Goal: Information Seeking & Learning: Learn about a topic

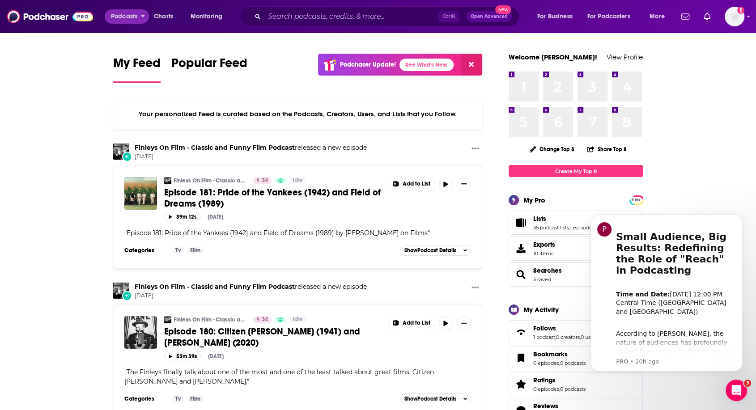
click at [124, 9] on div "Podcasts Charts Monitoring Ctrl K Open Advanced New For Business For Podcasters…" at bounding box center [389, 16] width 569 height 21
click at [125, 12] on span "Podcasts" at bounding box center [124, 16] width 26 height 13
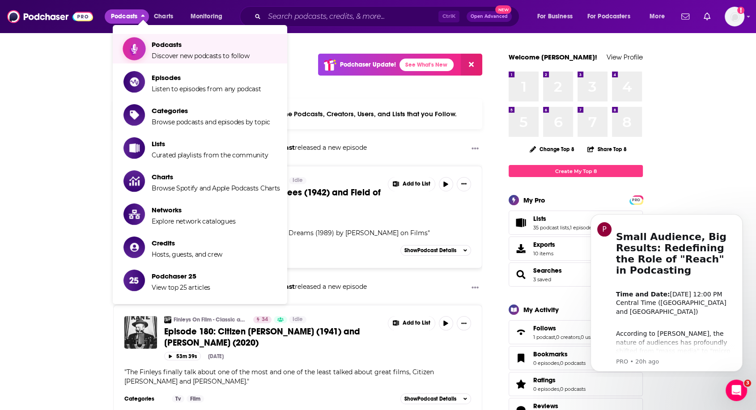
click at [173, 38] on span "Podcasts Discover new podcasts to follow" at bounding box center [201, 49] width 98 height 22
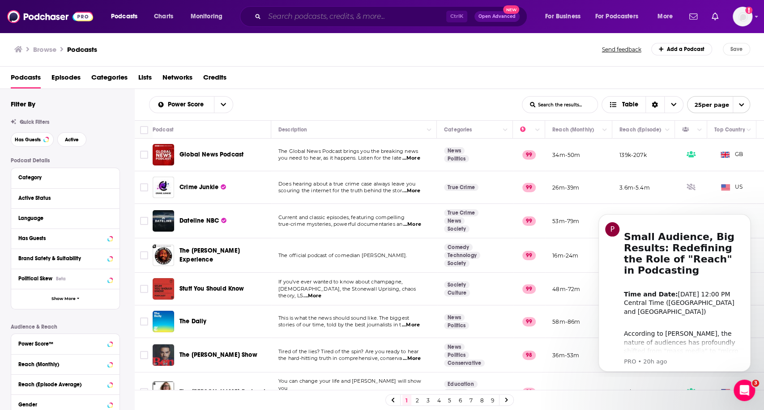
click at [284, 18] on input "Search podcasts, credits, & more..." at bounding box center [356, 16] width 182 height 14
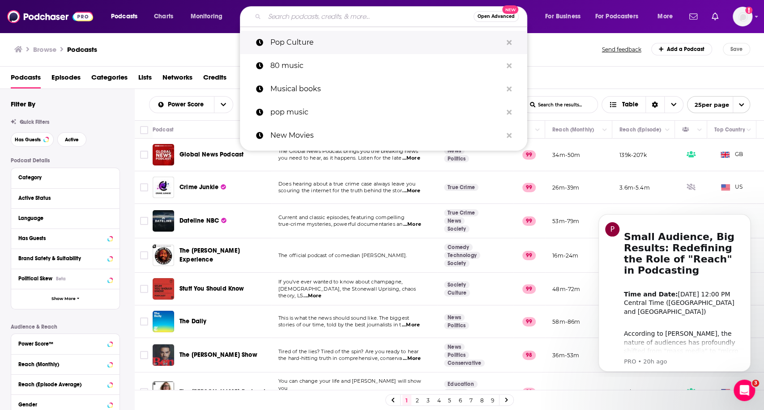
click at [298, 38] on p "Pop Culture" at bounding box center [386, 42] width 232 height 23
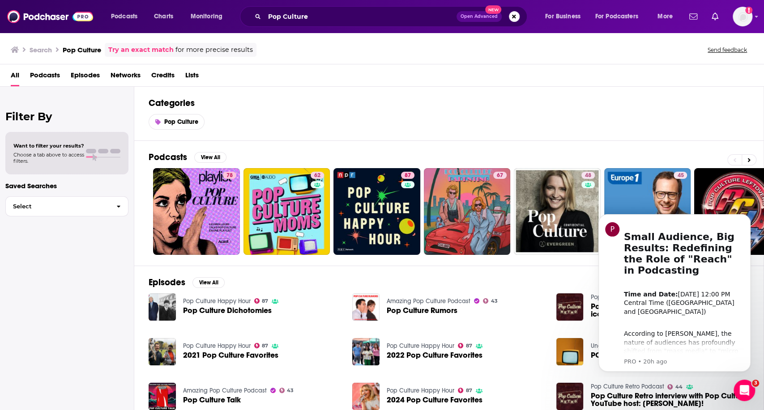
click at [51, 73] on span "Podcasts" at bounding box center [45, 77] width 30 height 18
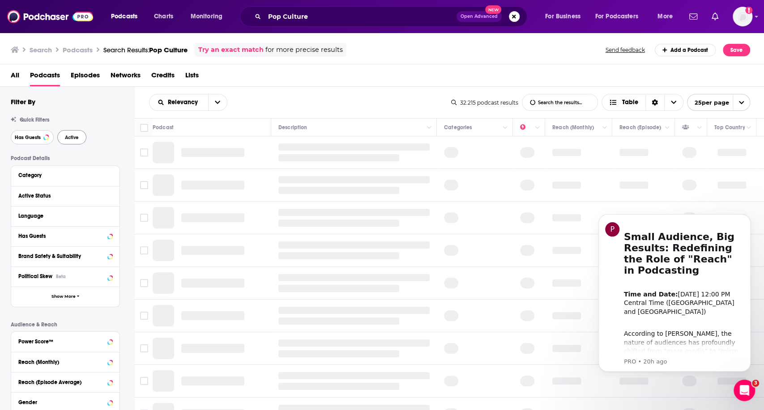
click at [34, 137] on span "Has Guests" at bounding box center [28, 137] width 26 height 5
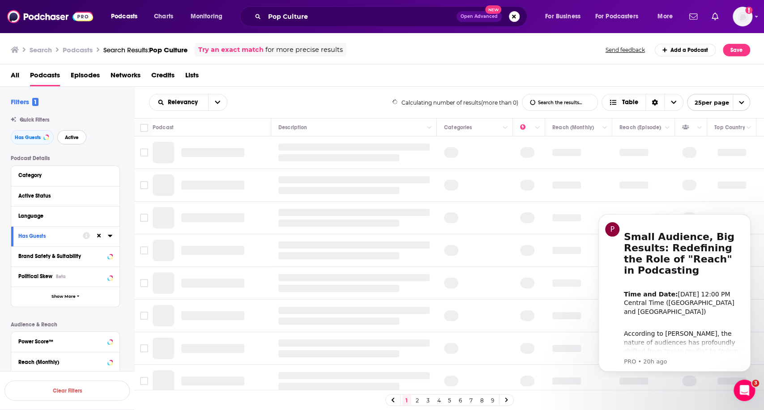
click at [79, 139] on button "Active" at bounding box center [71, 137] width 29 height 14
click at [31, 215] on div "Language" at bounding box center [60, 216] width 84 height 6
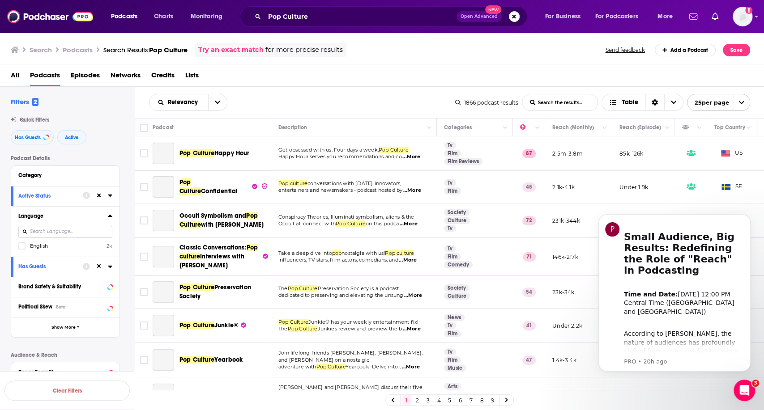
click at [56, 231] on input at bounding box center [65, 232] width 94 height 12
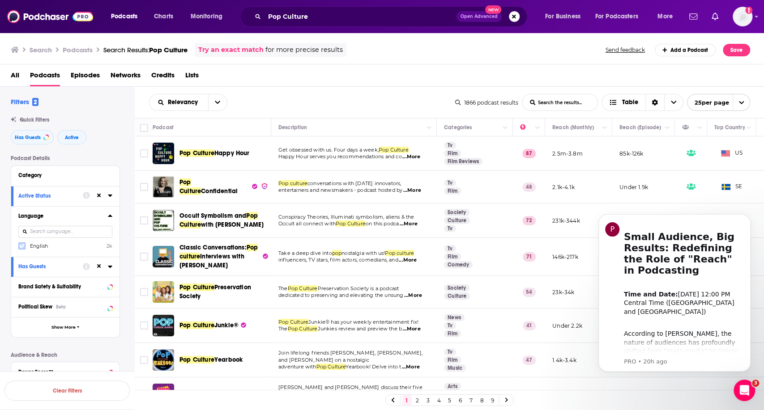
click at [21, 248] on icon at bounding box center [21, 245] width 5 height 5
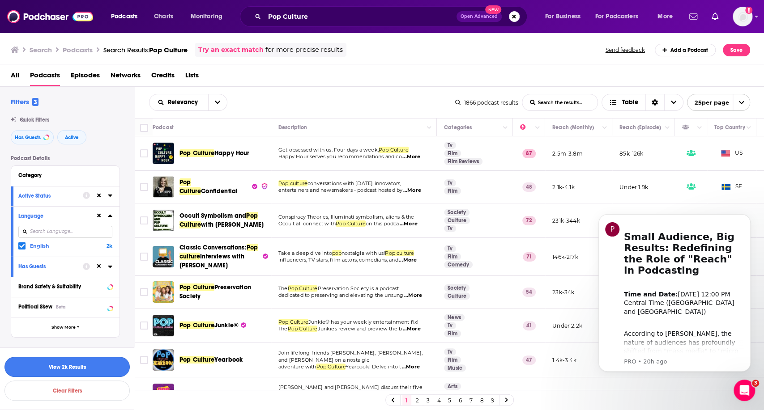
click at [63, 363] on button "View 2k Results" at bounding box center [66, 367] width 125 height 20
click at [147, 126] on input "Toggle select all" at bounding box center [144, 128] width 8 height 8
checkbox input "true"
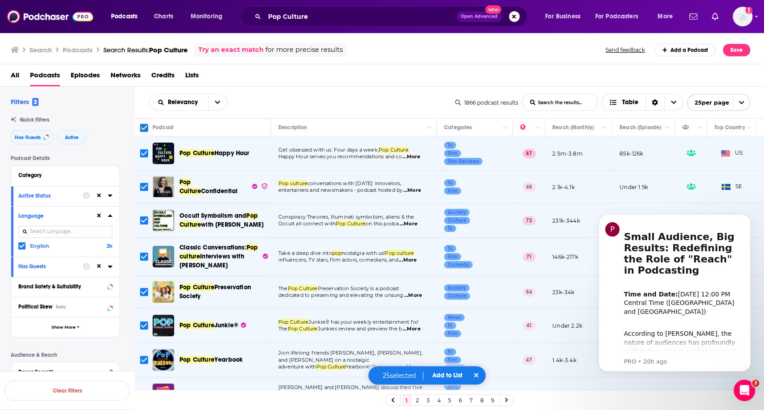
click at [445, 374] on button "Add to List" at bounding box center [447, 376] width 44 height 8
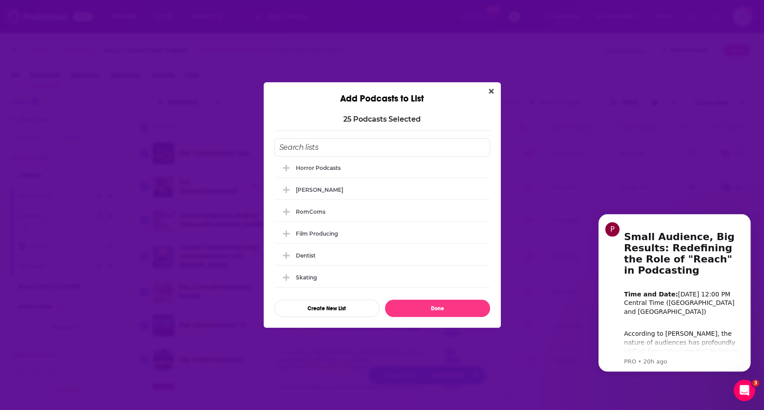
scroll to position [638, 0]
click at [309, 144] on input "Add Podcast To List" at bounding box center [382, 147] width 216 height 18
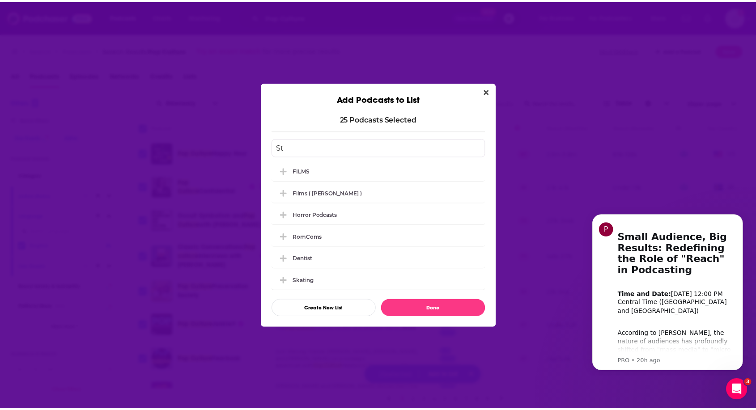
scroll to position [0, 0]
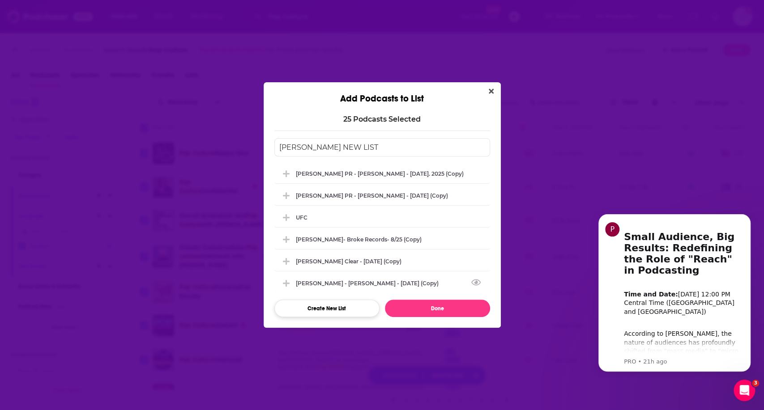
type input "[PERSON_NAME] NEW LIST"
click at [326, 305] on button "Create New List" at bounding box center [326, 308] width 105 height 17
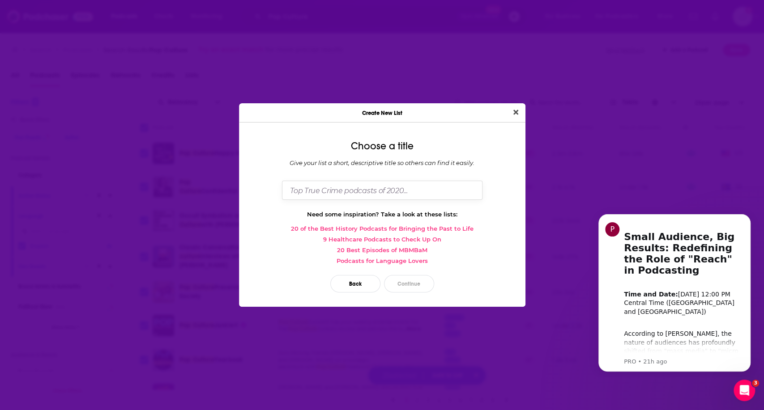
click at [333, 192] on input "Dialog" at bounding box center [382, 190] width 201 height 19
type input "s"
type input "[PERSON_NAME] New list"
click at [410, 281] on button "Continue" at bounding box center [409, 283] width 50 height 17
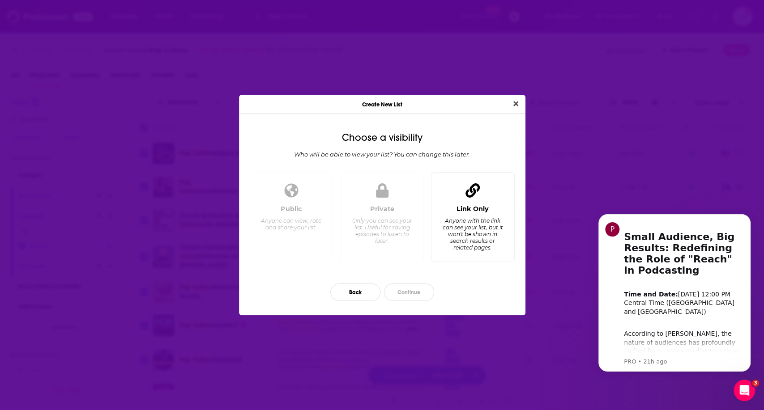
click at [453, 218] on div "Anyone with the link can see your list, but it won't be shown in search results…" at bounding box center [472, 235] width 61 height 34
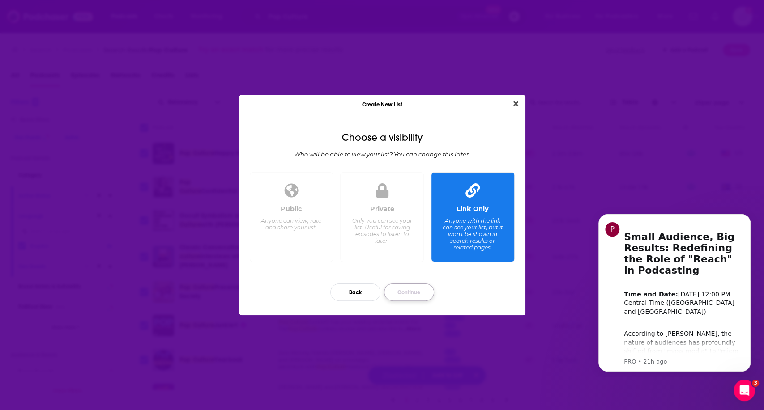
click at [407, 292] on button "Continue" at bounding box center [409, 292] width 50 height 17
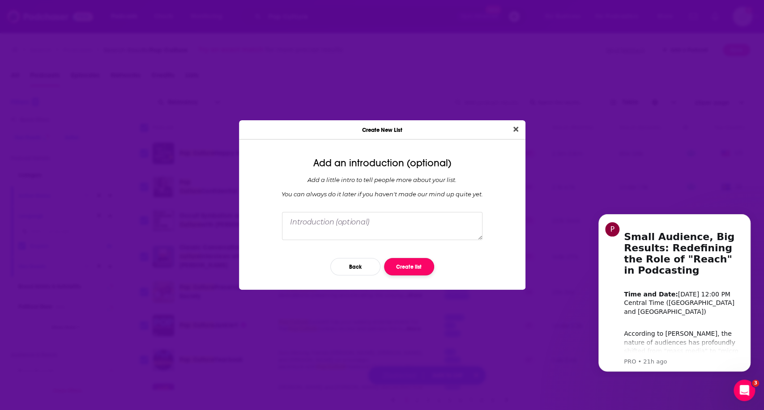
click at [408, 265] on button "Create list" at bounding box center [409, 266] width 50 height 17
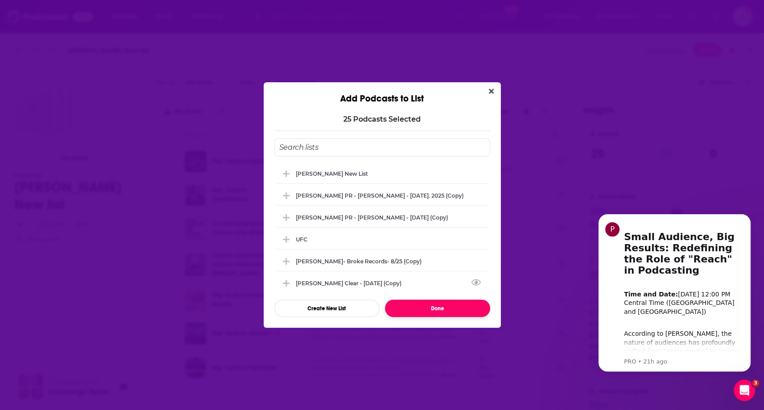
click at [415, 305] on button "Done" at bounding box center [437, 308] width 105 height 17
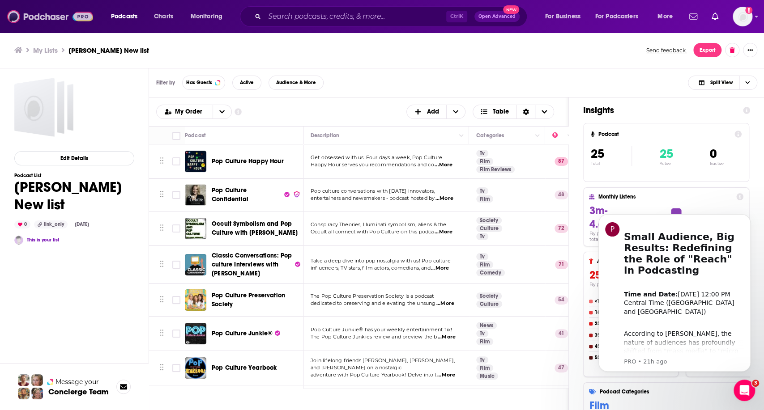
click at [45, 19] on img at bounding box center [50, 16] width 86 height 17
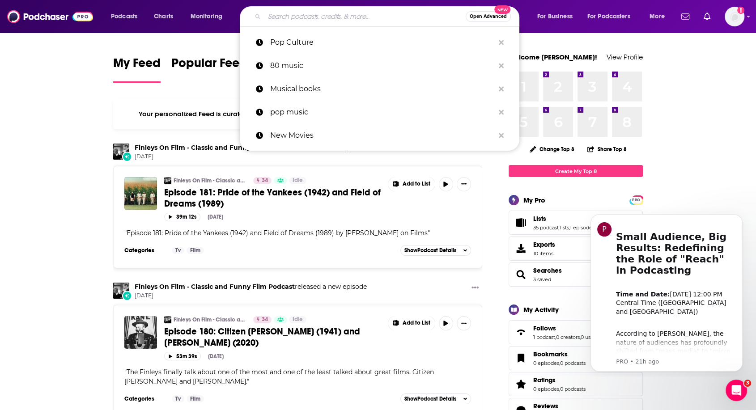
click at [299, 18] on input "Search podcasts, credits, & more..." at bounding box center [365, 16] width 201 height 14
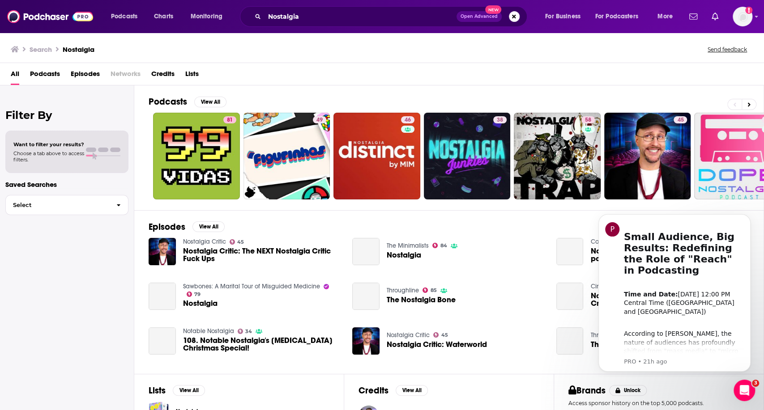
click at [44, 75] on span "Podcasts" at bounding box center [45, 76] width 30 height 18
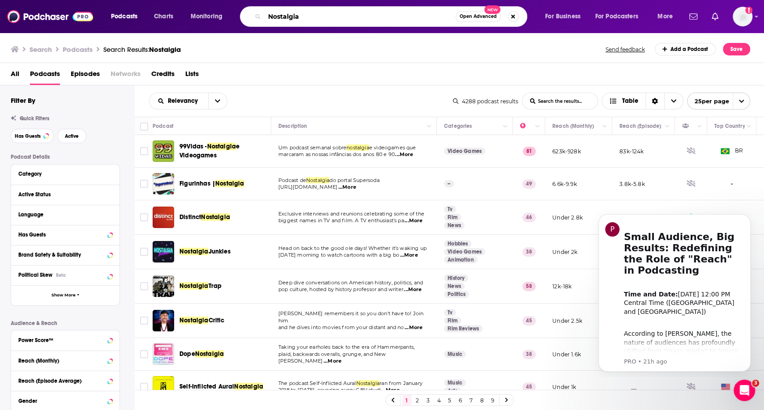
drag, startPoint x: 318, startPoint y: 15, endPoint x: 251, endPoint y: 7, distance: 67.6
click at [251, 7] on div "Nostalgia Open Advanced New" at bounding box center [383, 16] width 287 height 21
type input "Pop music"
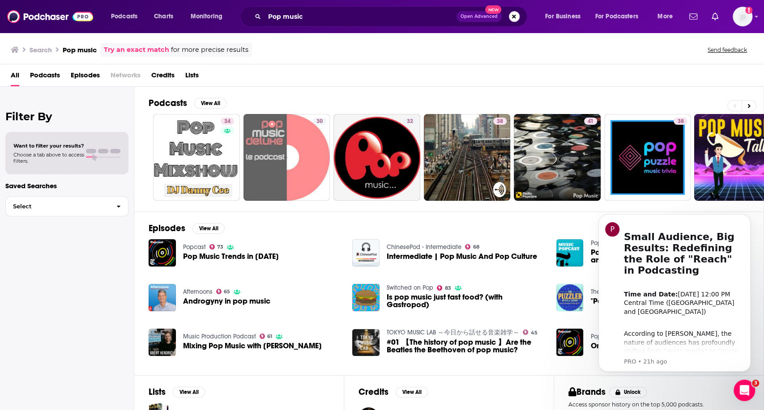
click at [37, 76] on span "Podcasts" at bounding box center [45, 77] width 30 height 18
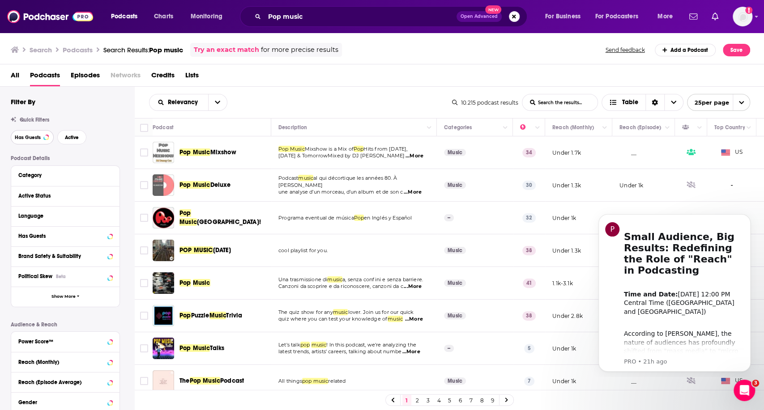
click at [39, 139] on span "Has Guests" at bounding box center [28, 137] width 26 height 5
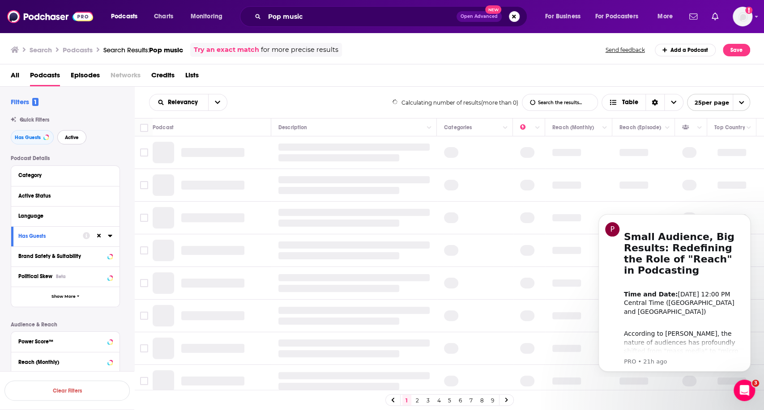
click at [72, 138] on span "Active" at bounding box center [72, 137] width 14 height 5
click at [30, 219] on div "Language" at bounding box center [60, 216] width 84 height 6
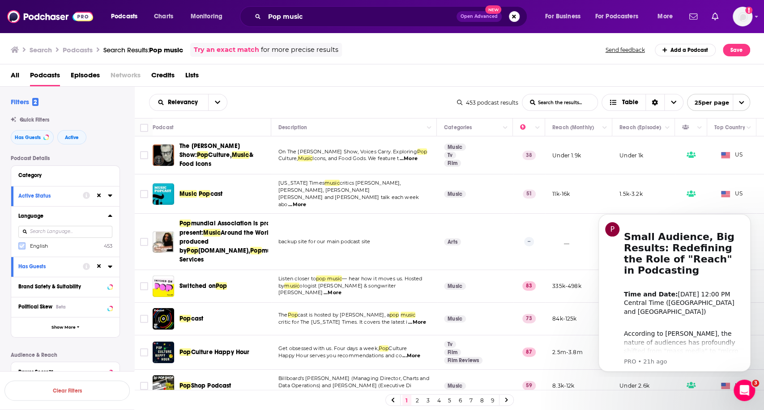
click at [23, 246] on icon at bounding box center [21, 246] width 5 height 4
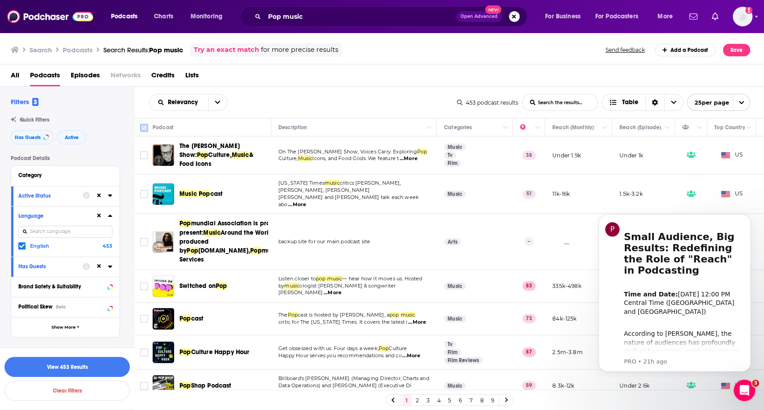
click at [141, 129] on input "Toggle select all" at bounding box center [144, 128] width 8 height 8
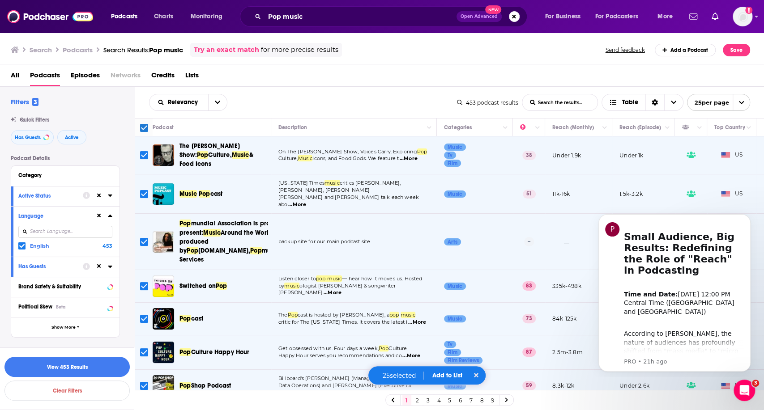
click at [438, 375] on button "Add to List" at bounding box center [447, 376] width 44 height 8
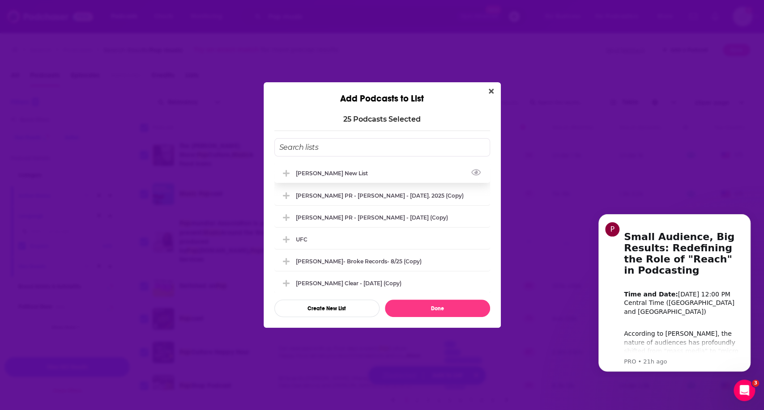
click at [295, 171] on button "Add Podcast To List" at bounding box center [288, 173] width 16 height 9
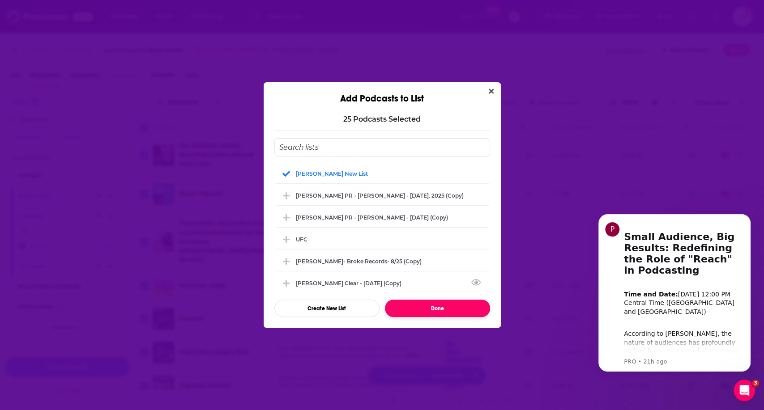
click at [428, 306] on button "Done" at bounding box center [437, 308] width 105 height 17
checkbox input "false"
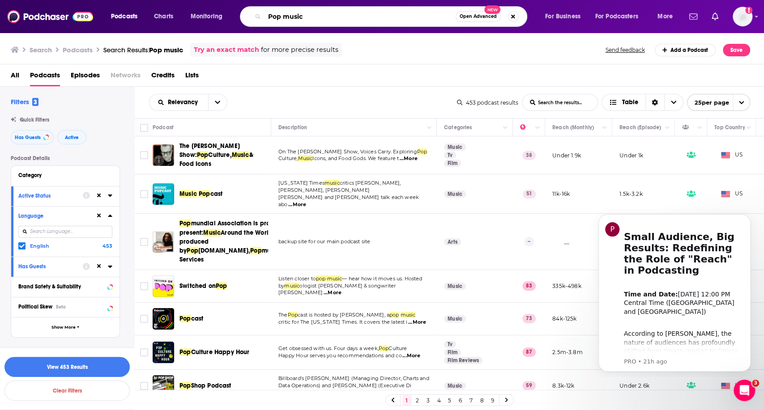
drag, startPoint x: 310, startPoint y: 17, endPoint x: 247, endPoint y: 14, distance: 63.2
click at [247, 14] on div "Pop music Open Advanced New" at bounding box center [383, 16] width 287 height 21
type input "Storytelling"
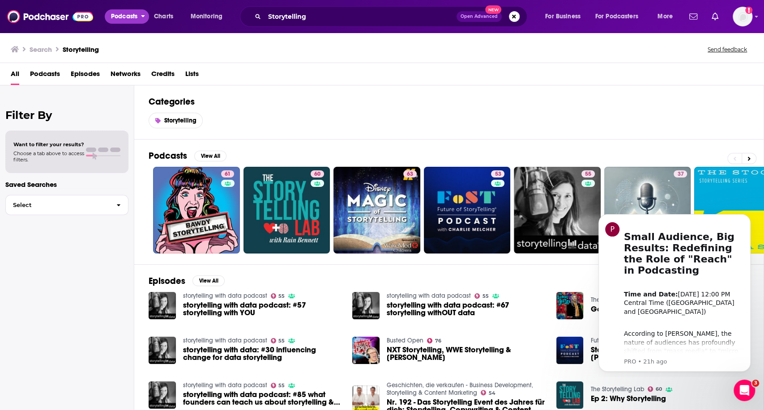
click at [129, 15] on span "Podcasts" at bounding box center [124, 16] width 26 height 13
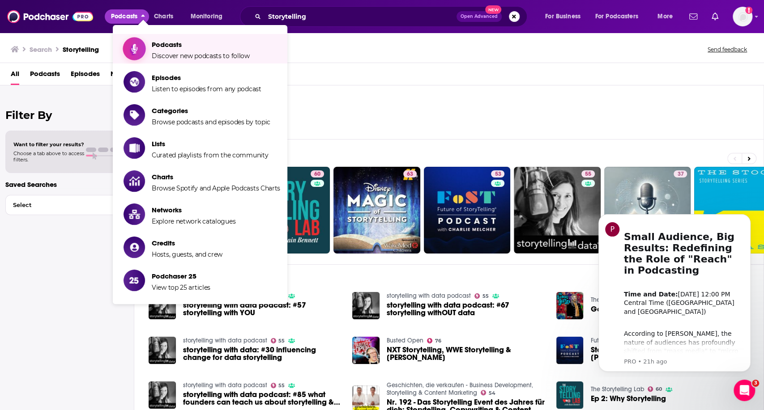
click at [154, 41] on span "Podcasts" at bounding box center [201, 44] width 98 height 9
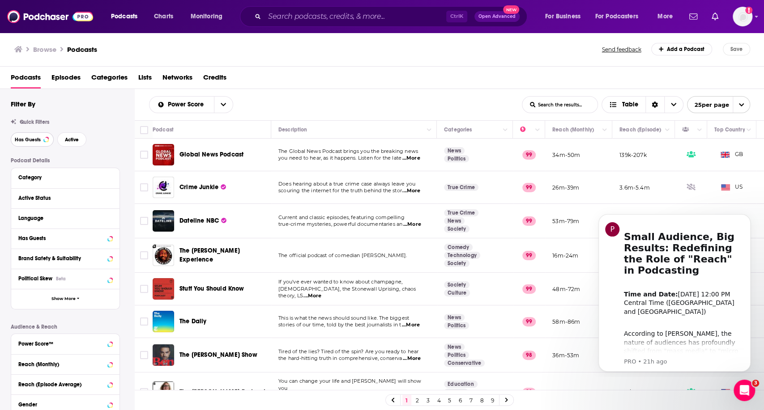
click at [43, 139] on button "Has Guests" at bounding box center [32, 139] width 43 height 14
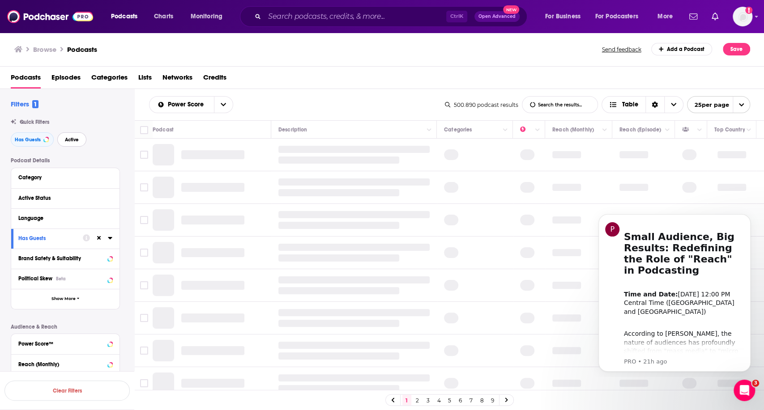
click at [79, 138] on span "Active" at bounding box center [72, 139] width 14 height 5
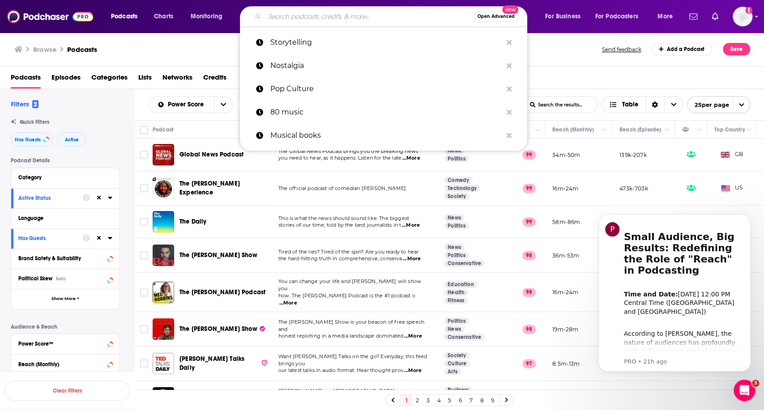
click at [298, 19] on input "Search podcasts, credits, & more..." at bounding box center [369, 16] width 209 height 14
click at [297, 43] on p "Storytelling" at bounding box center [386, 42] width 232 height 23
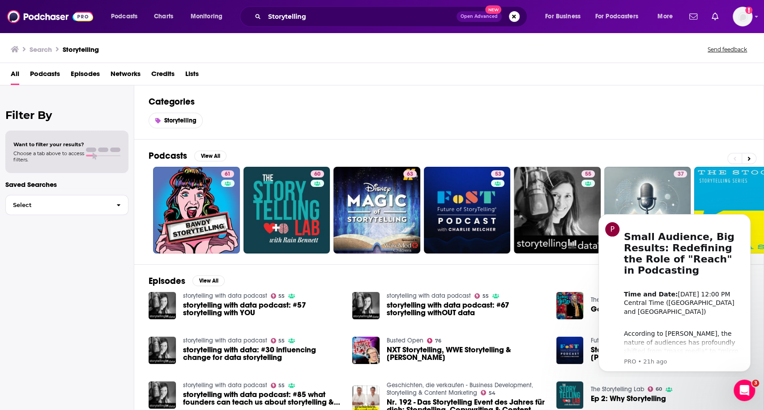
click at [40, 74] on span "Podcasts" at bounding box center [45, 76] width 30 height 18
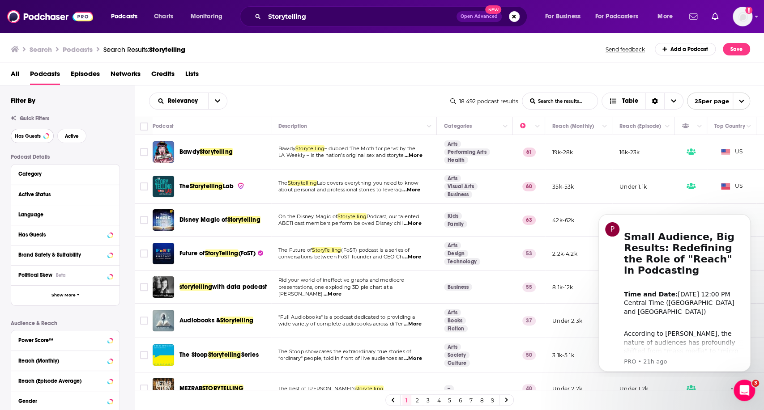
click at [33, 132] on button "Has Guests" at bounding box center [32, 136] width 43 height 14
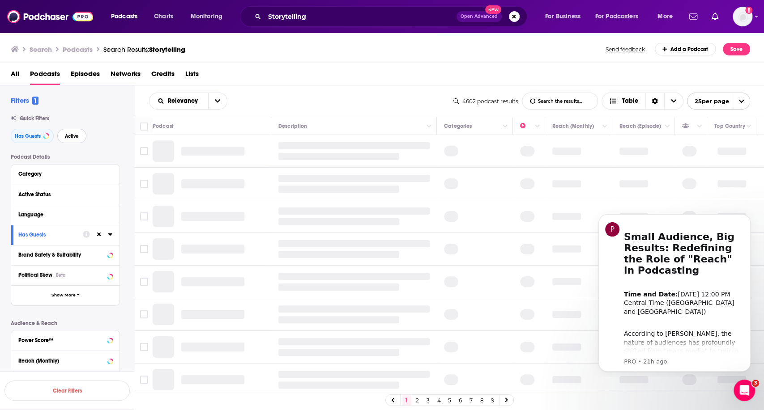
click at [75, 136] on span "Active" at bounding box center [72, 136] width 14 height 5
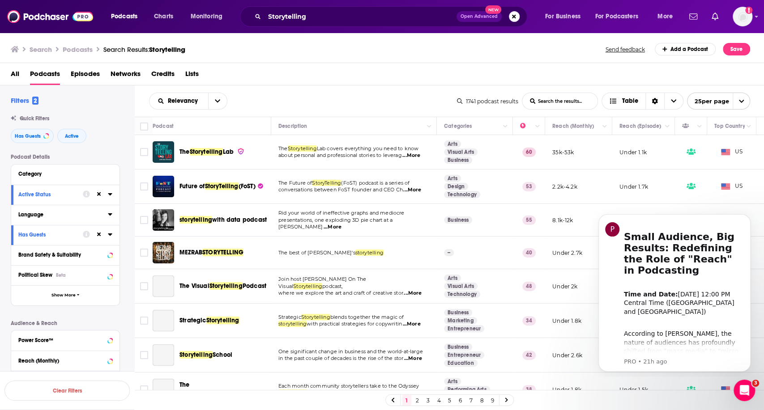
click at [33, 213] on div "Language" at bounding box center [60, 215] width 84 height 6
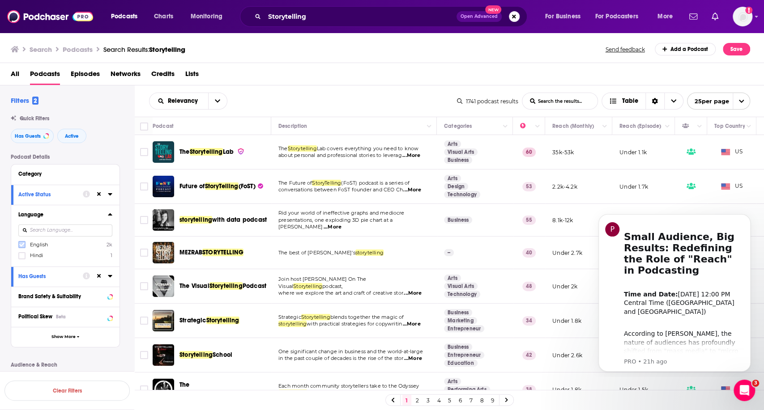
click at [23, 244] on icon at bounding box center [21, 245] width 5 height 4
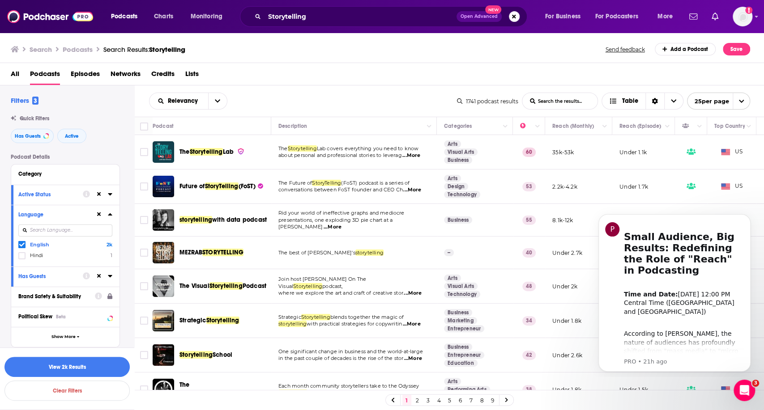
click at [737, 99] on span "open menu" at bounding box center [741, 101] width 17 height 16
click at [737, 99] on span "close menu" at bounding box center [741, 101] width 17 height 16
click at [143, 127] on input "Toggle select all" at bounding box center [144, 127] width 8 height 8
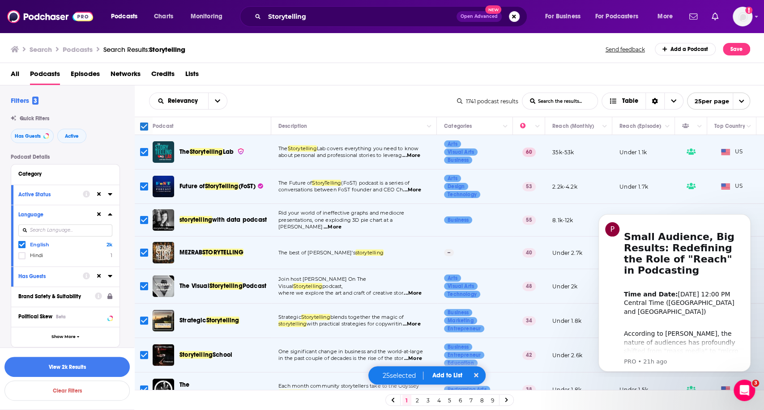
click at [442, 377] on button "Add to List" at bounding box center [447, 376] width 44 height 8
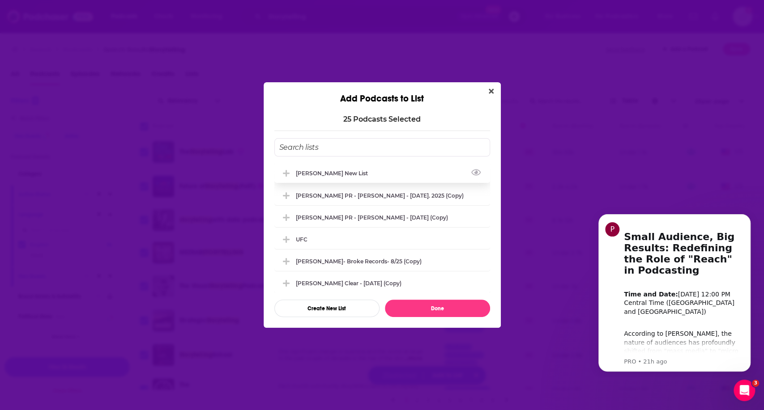
click at [315, 175] on div "[PERSON_NAME] New list" at bounding box center [334, 173] width 77 height 7
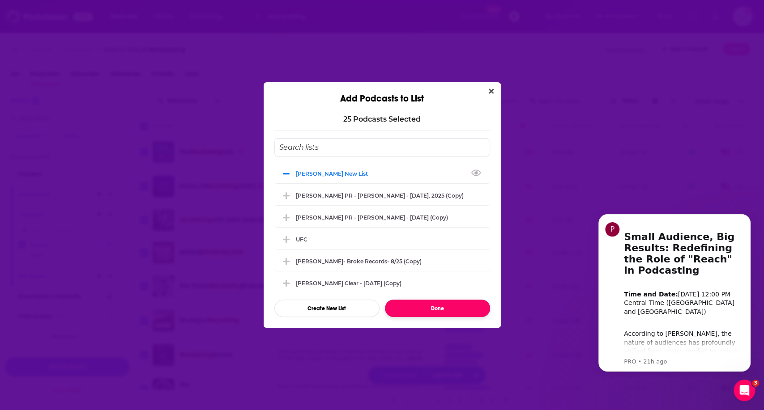
click at [448, 307] on button "Done" at bounding box center [437, 308] width 105 height 17
checkbox input "false"
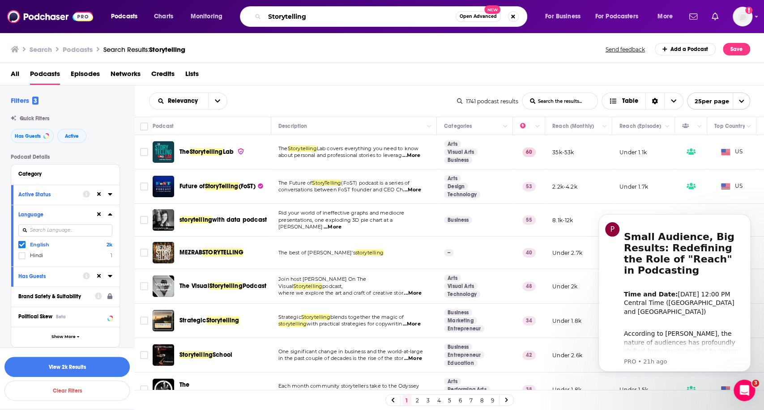
drag, startPoint x: 323, startPoint y: 17, endPoint x: 201, endPoint y: 15, distance: 122.7
click at [201, 15] on div "Podcasts Charts Monitoring Storytelling Open Advanced New For Business For Podc…" at bounding box center [393, 16] width 576 height 21
type input "inspiration"
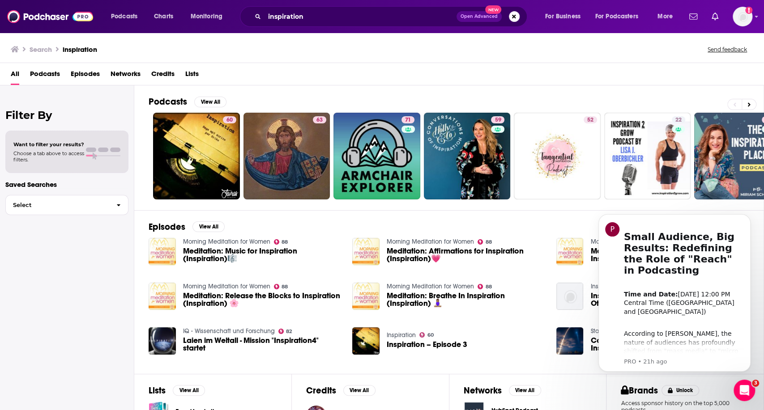
click at [34, 79] on span "Podcasts" at bounding box center [45, 76] width 30 height 18
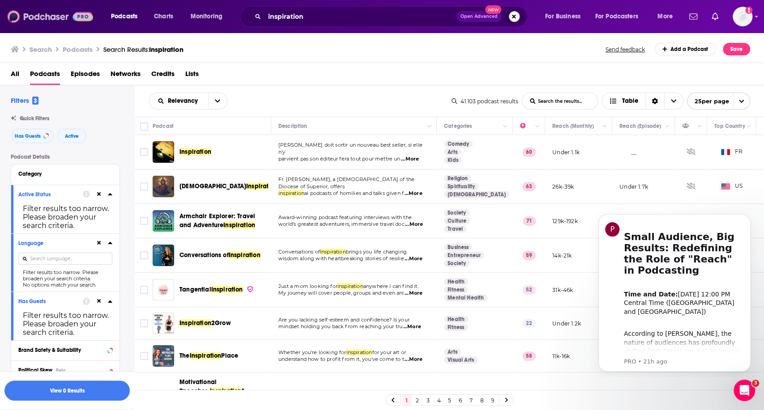
click at [60, 17] on img at bounding box center [50, 16] width 86 height 17
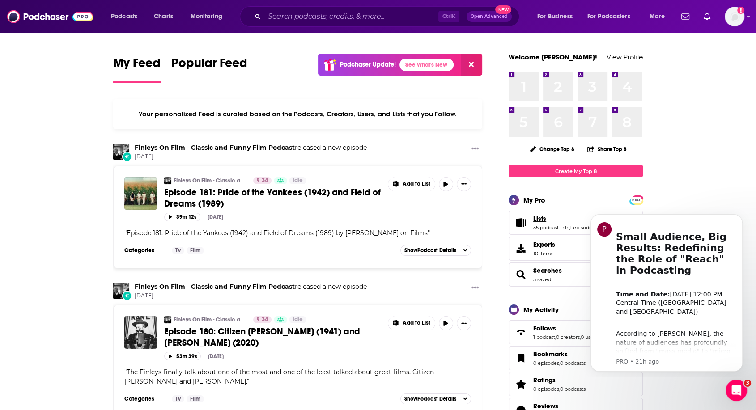
click at [539, 222] on span "Lists" at bounding box center [540, 219] width 13 height 8
